Goal: Task Accomplishment & Management: Manage account settings

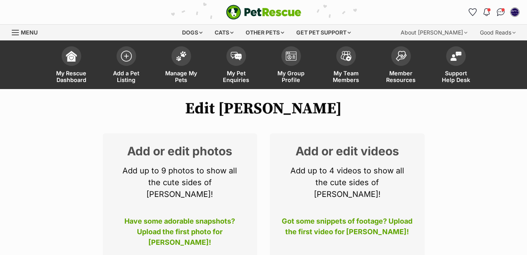
scroll to position [641, 0]
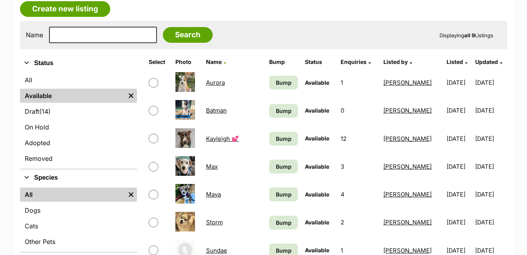
scroll to position [141, 0]
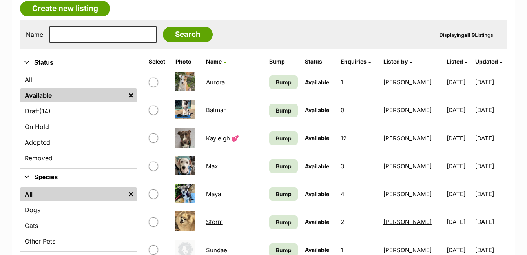
click at [216, 81] on link "Aurora" at bounding box center [215, 81] width 19 height 7
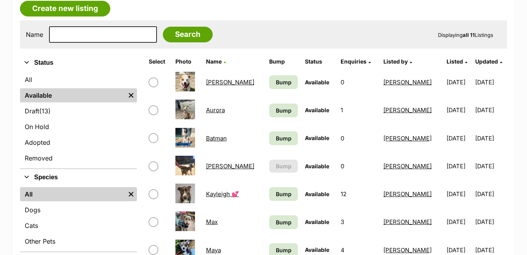
click at [213, 80] on link "[PERSON_NAME]" at bounding box center [230, 81] width 48 height 7
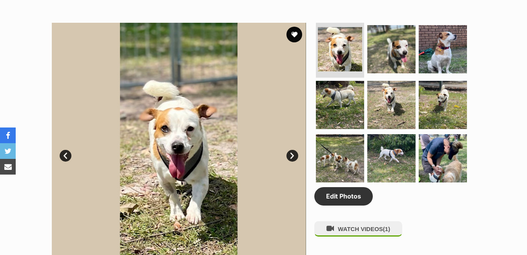
click at [288, 115] on img at bounding box center [179, 150] width 254 height 254
click at [346, 161] on img at bounding box center [339, 158] width 51 height 51
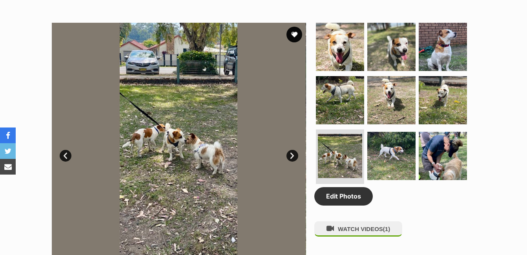
click at [294, 151] on link "Next" at bounding box center [292, 156] width 12 height 12
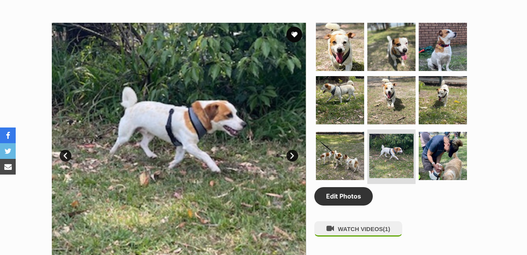
click at [294, 151] on link "Next" at bounding box center [292, 156] width 12 height 12
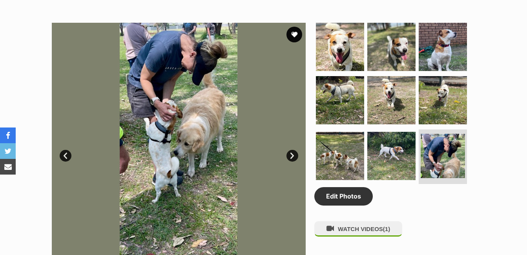
click at [292, 158] on link "Next" at bounding box center [292, 156] width 12 height 12
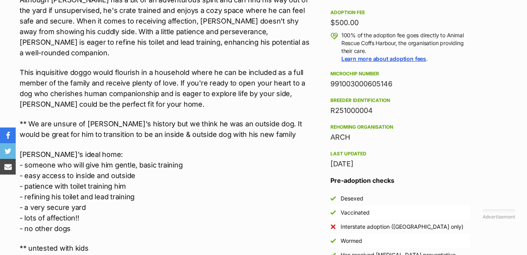
scroll to position [818, 0]
click at [304, 153] on p "Andy's ideal home: - someone who will give him gentle, basic training - easy ac…" at bounding box center [167, 191] width 294 height 85
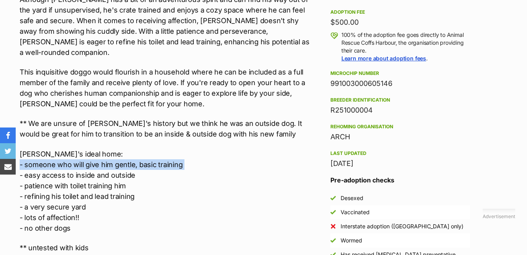
click at [304, 153] on p "Andy's ideal home: - someone who will give him gentle, basic training - easy ac…" at bounding box center [167, 191] width 294 height 85
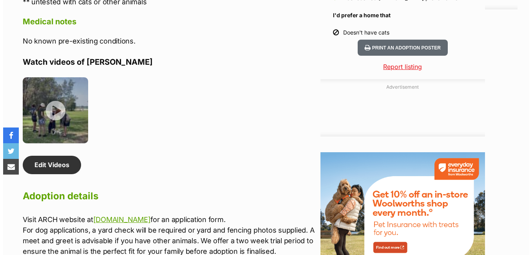
scroll to position [1075, 0]
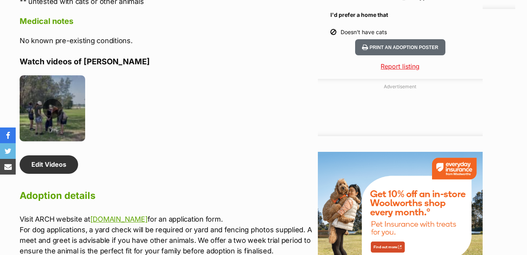
click at [49, 100] on img at bounding box center [52, 107] width 65 height 65
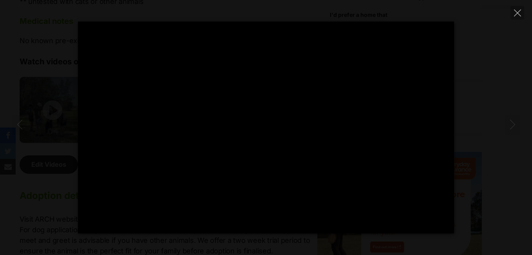
type input "100"
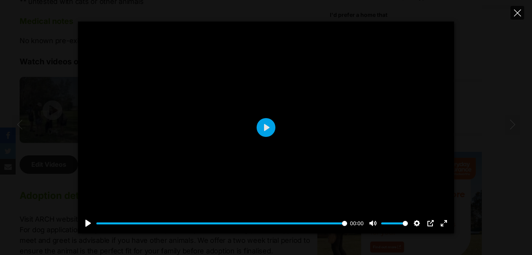
click at [521, 15] on icon "Close" at bounding box center [517, 12] width 7 height 7
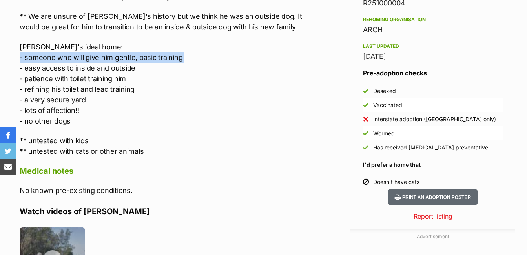
scroll to position [925, 0]
click at [277, 107] on p "Andy's ideal home: - someone who will give him gentle, basic training - easy ac…" at bounding box center [167, 84] width 294 height 85
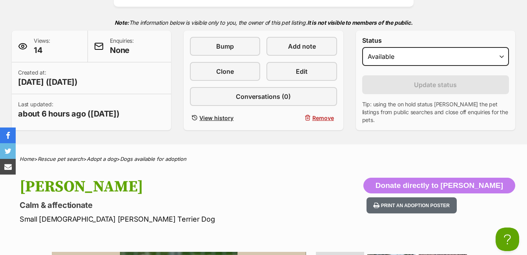
scroll to position [0, 0]
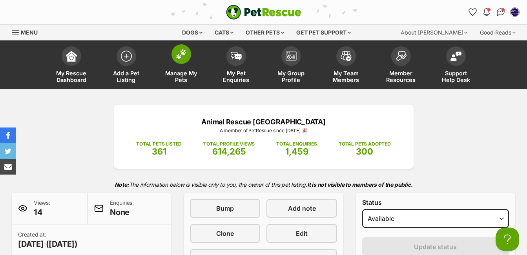
click at [184, 59] on span at bounding box center [181, 54] width 20 height 20
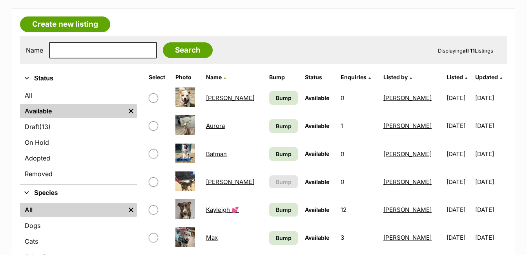
click at [214, 153] on link "Batman" at bounding box center [216, 153] width 21 height 7
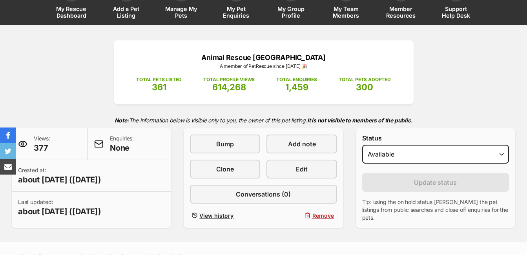
select select "rehomed"
click at [362, 145] on select "Draft Available On hold Adopted" at bounding box center [435, 154] width 147 height 19
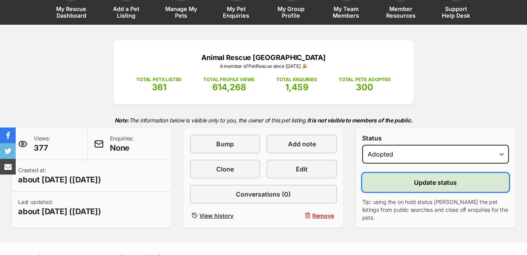
click at [422, 189] on button "Update status" at bounding box center [435, 182] width 147 height 19
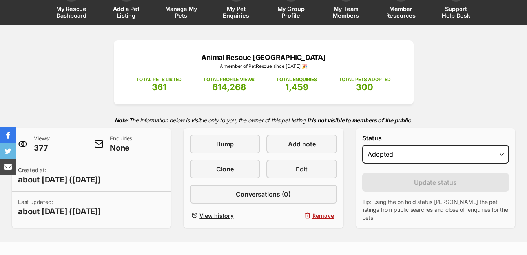
click at [181, 11] on span "Manage My Pets" at bounding box center [180, 11] width 35 height 13
click at [193, 10] on span "Manage My Pets" at bounding box center [180, 11] width 35 height 13
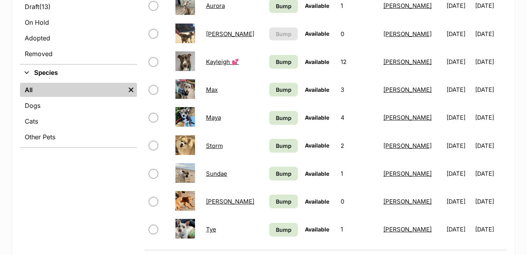
scroll to position [273, 0]
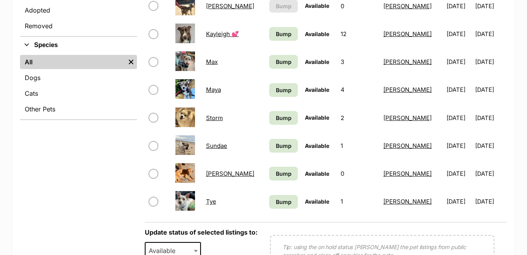
click at [218, 91] on link "Maya" at bounding box center [213, 89] width 15 height 7
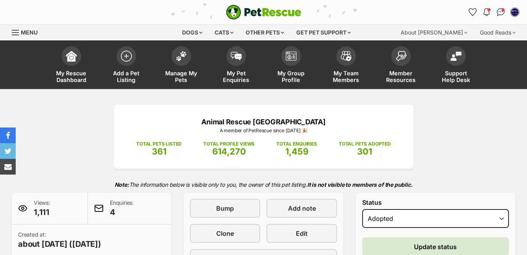
select select "rehomed"
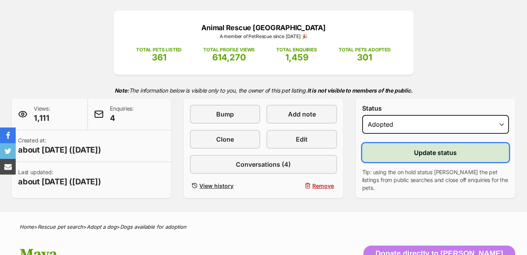
click at [409, 152] on button "Update status" at bounding box center [435, 152] width 147 height 19
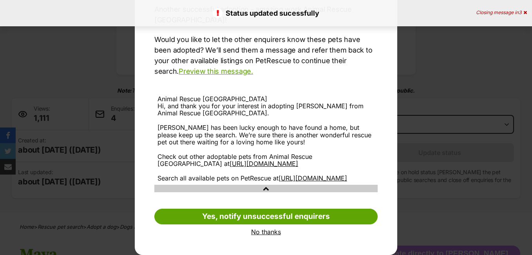
scroll to position [96, 0]
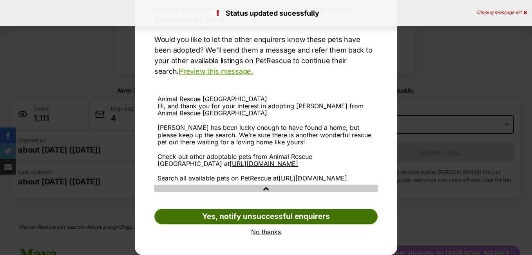
click at [300, 220] on link "Yes, notify unsuccessful enquirers" at bounding box center [265, 217] width 223 height 16
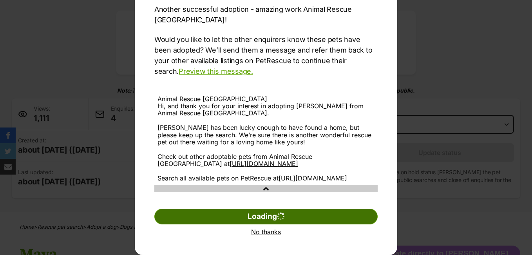
scroll to position [0, 0]
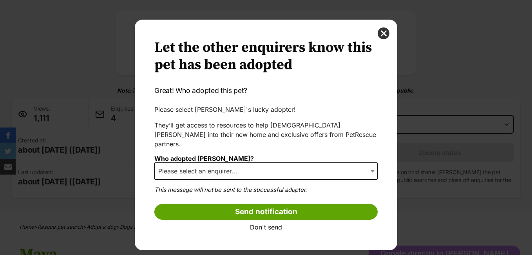
click at [374, 162] on span "Dialog Window - Close (Press escape to close)" at bounding box center [374, 170] width 8 height 17
click at [383, 31] on button "close" at bounding box center [384, 33] width 12 height 12
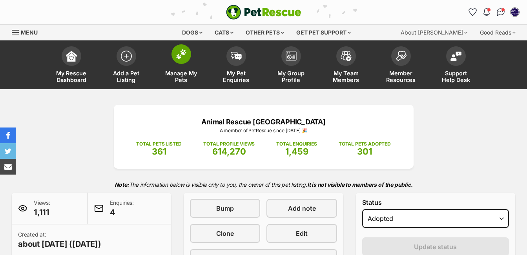
click at [181, 60] on span at bounding box center [181, 54] width 20 height 20
